Goal: Information Seeking & Learning: Learn about a topic

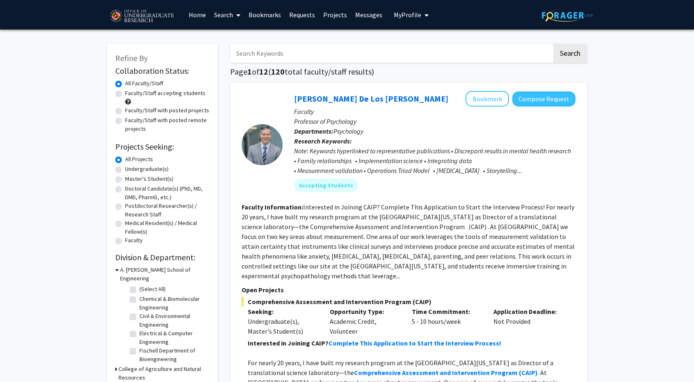
click at [0, 0] on p "Trust us, we’re here to save you time!" at bounding box center [0, 0] width 0 height 0
click at [185, 21] on link "Home" at bounding box center [197, 14] width 25 height 29
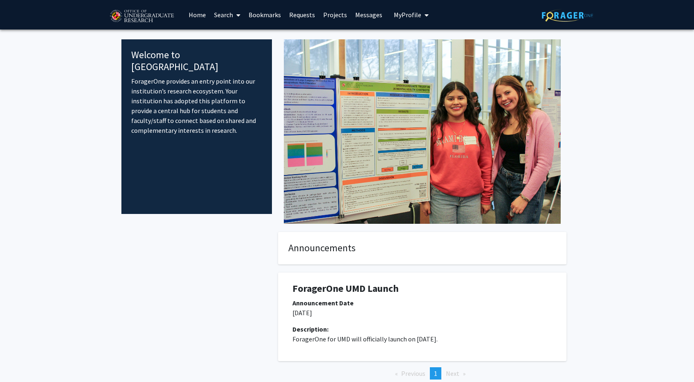
click at [185, 21] on link "Home" at bounding box center [197, 14] width 25 height 29
click at [319, 20] on link "Projects" at bounding box center [335, 14] width 32 height 29
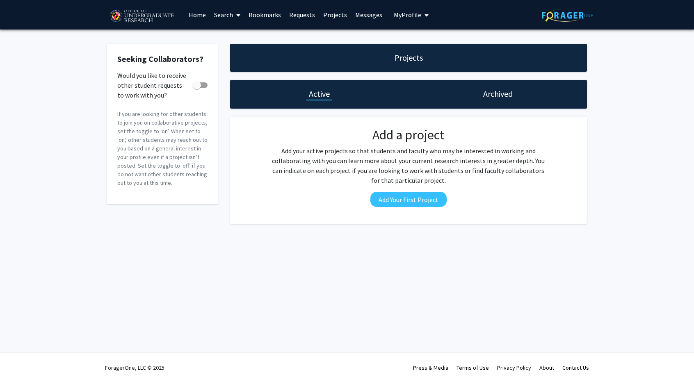
click at [210, 19] on link "Search" at bounding box center [227, 14] width 34 height 29
click at [185, 16] on link "Home" at bounding box center [197, 14] width 25 height 29
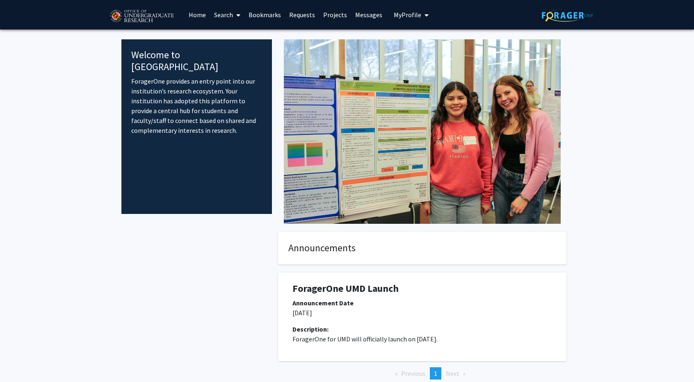
click at [285, 21] on link "Requests" at bounding box center [302, 14] width 34 height 29
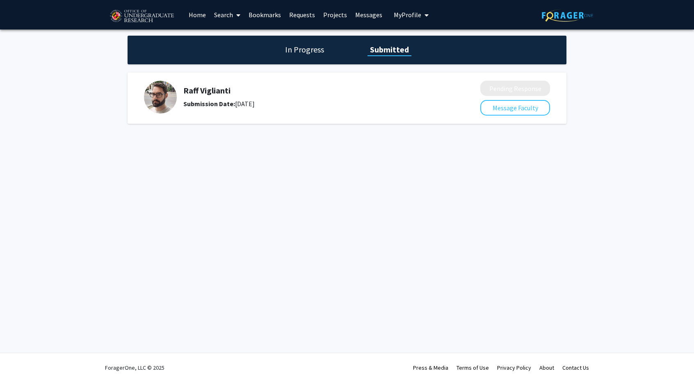
click at [188, 64] on div "In Progress Submitted" at bounding box center [347, 50] width 439 height 29
click at [283, 55] on h1 "In Progress" at bounding box center [305, 49] width 44 height 11
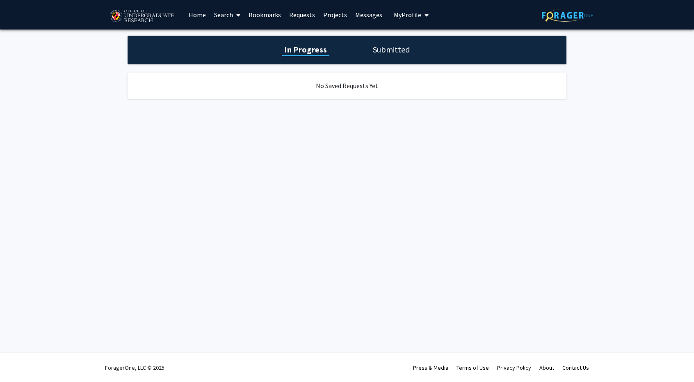
click at [107, 20] on img at bounding box center [141, 16] width 69 height 21
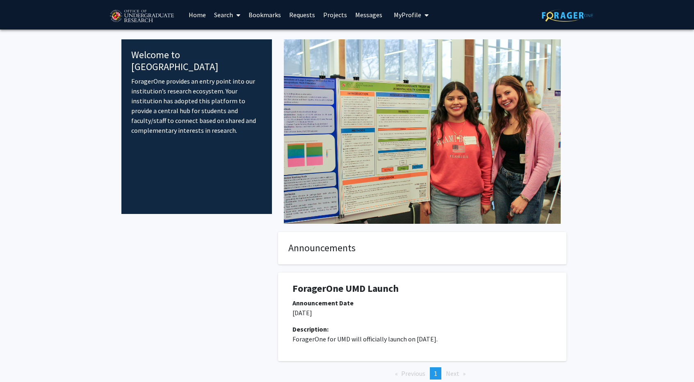
click at [107, 8] on img at bounding box center [141, 16] width 69 height 21
click at [542, 14] on img at bounding box center [567, 15] width 51 height 13
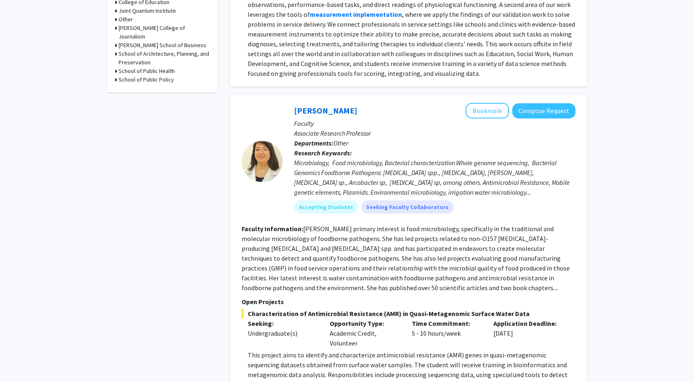
scroll to position [426, 0]
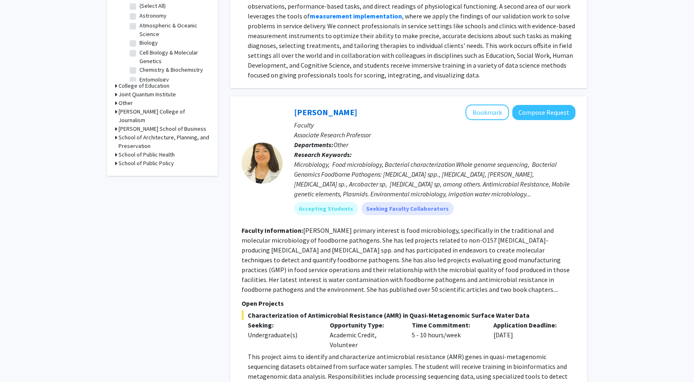
click at [139, 10] on label "(Select All)" at bounding box center [152, 6] width 26 height 9
click at [139, 7] on input "(Select All)" at bounding box center [141, 4] width 5 height 5
checkbox input "true"
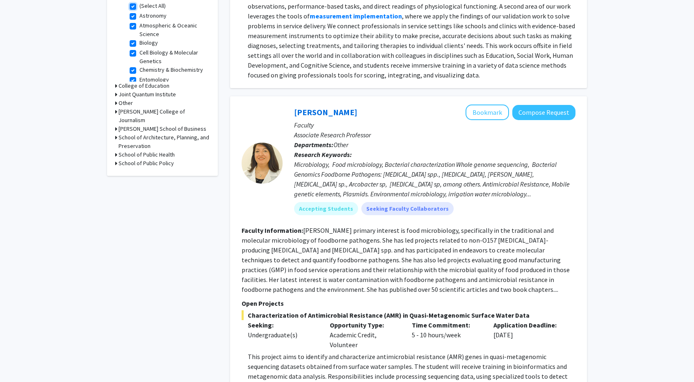
checkbox input "true"
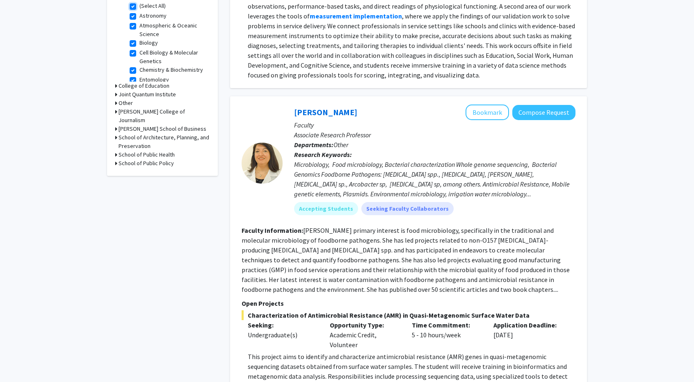
checkbox input "true"
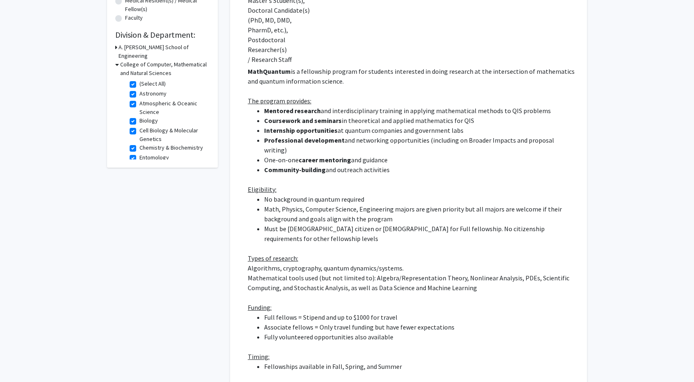
scroll to position [8, 0]
radio input "true"
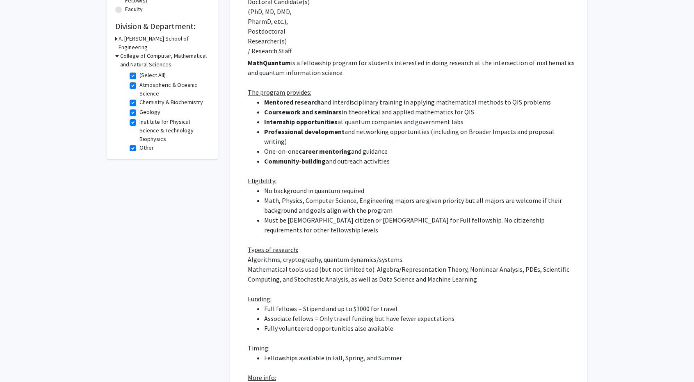
scroll to position [230, 0]
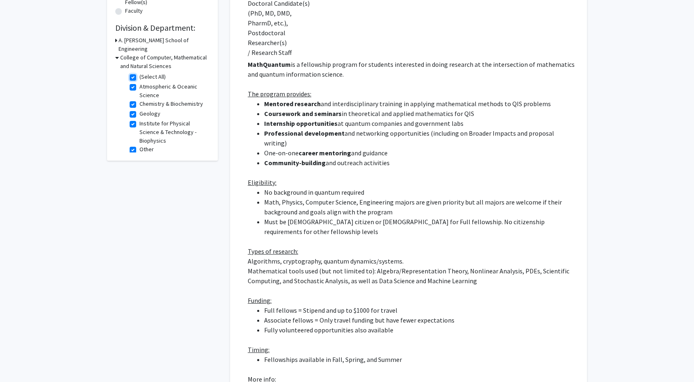
click at [139, 78] on input "(Select All)" at bounding box center [141, 75] width 5 height 5
checkbox input "false"
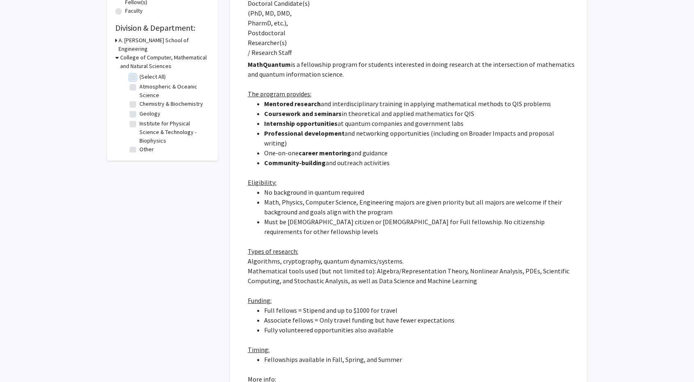
checkbox input "false"
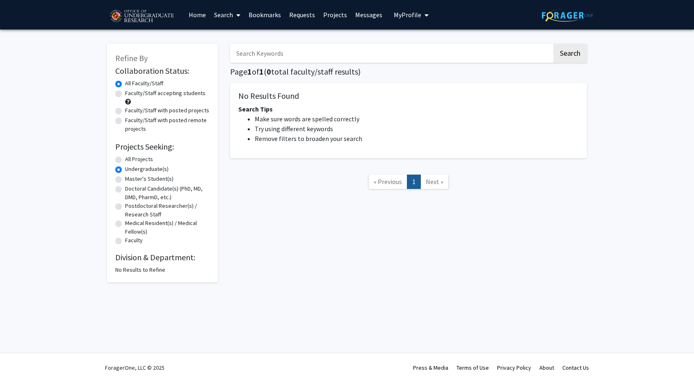
scroll to position [93, 0]
click at [115, 266] on div "No Results to Refine" at bounding box center [162, 270] width 94 height 9
click at [0, 0] on button "Continue exploring the site" at bounding box center [0, 0] width 0 height 0
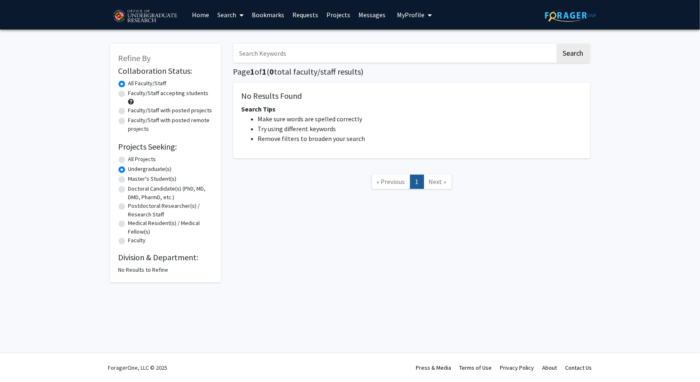
click at [164, 262] on h2 "Division & Department:" at bounding box center [166, 258] width 94 height 10
click at [154, 270] on div "No Results to Refine" at bounding box center [166, 270] width 94 height 9
